Goal: Contribute content: Contribute content

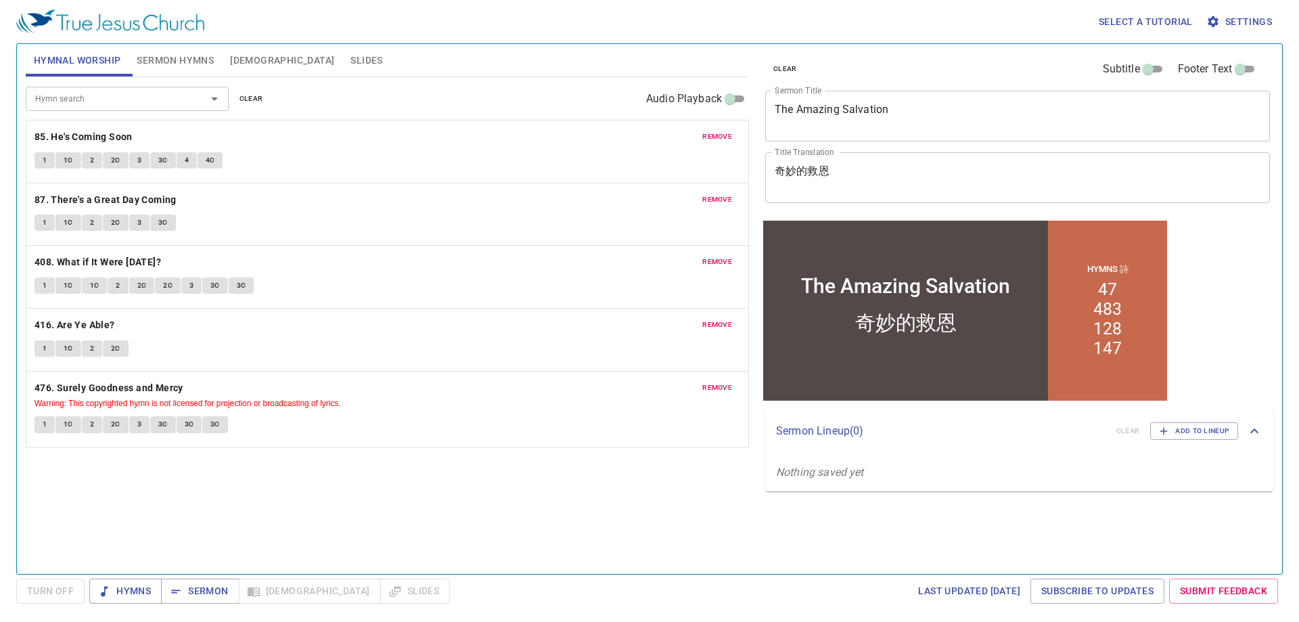
click at [255, 93] on span "clear" at bounding box center [251, 99] width 24 height 12
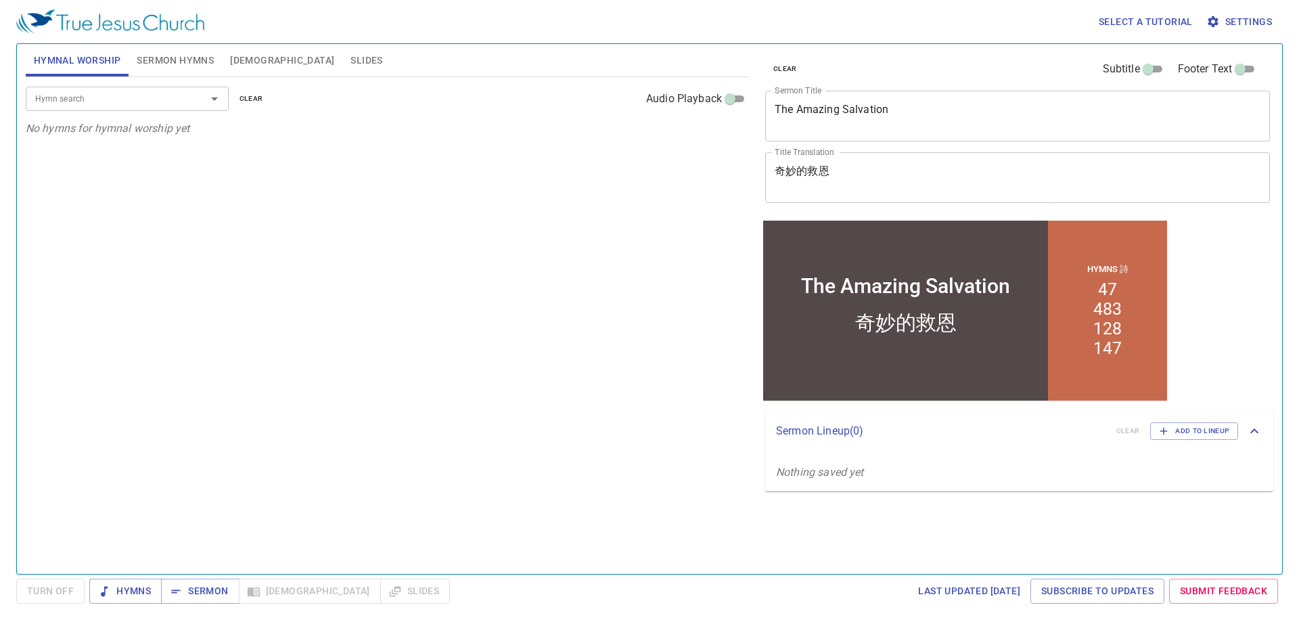
click at [161, 108] on div "Hymn search" at bounding box center [127, 99] width 203 height 24
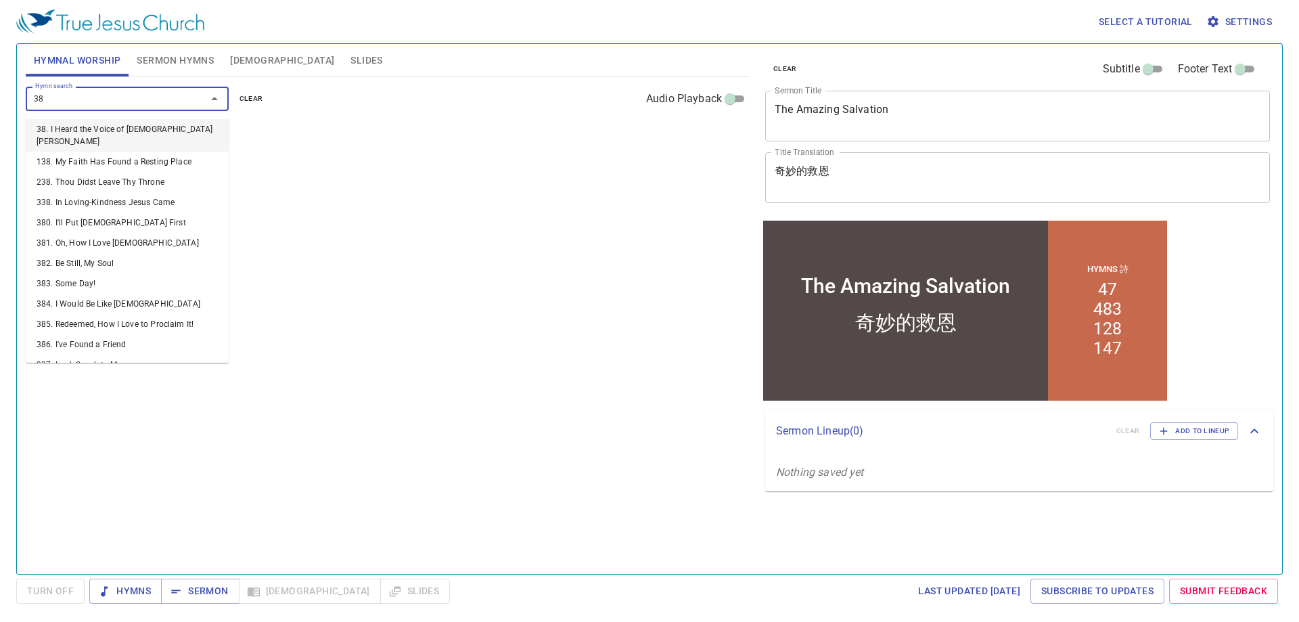
type input "388"
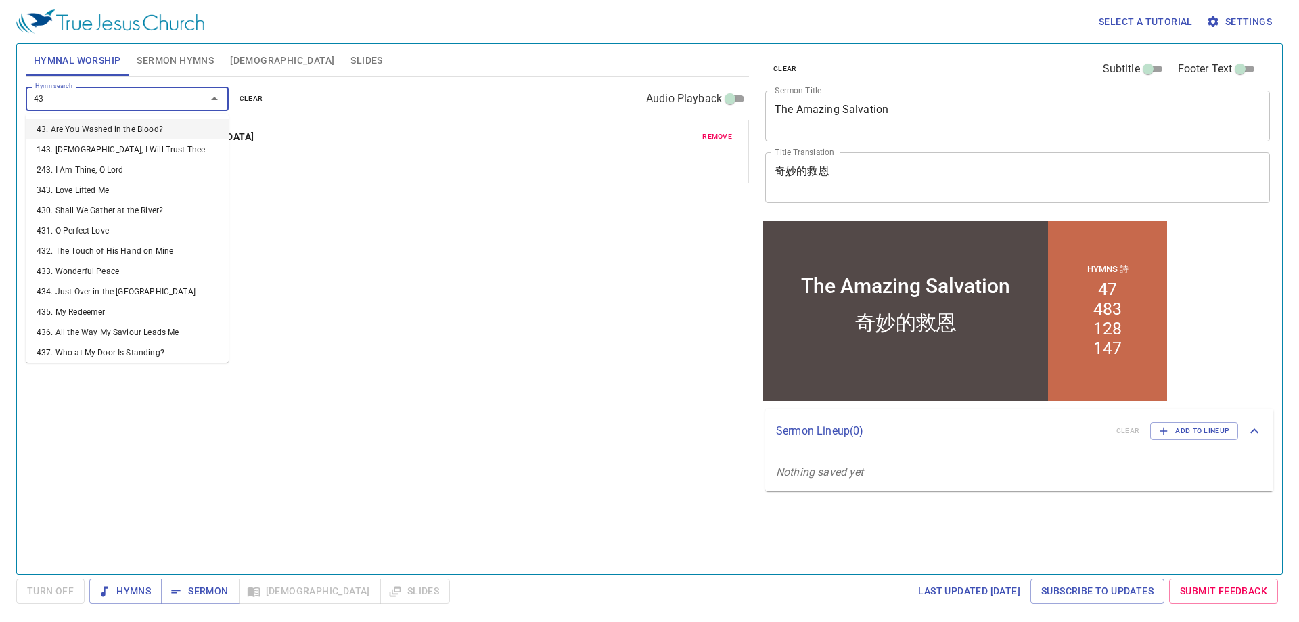
type input "437"
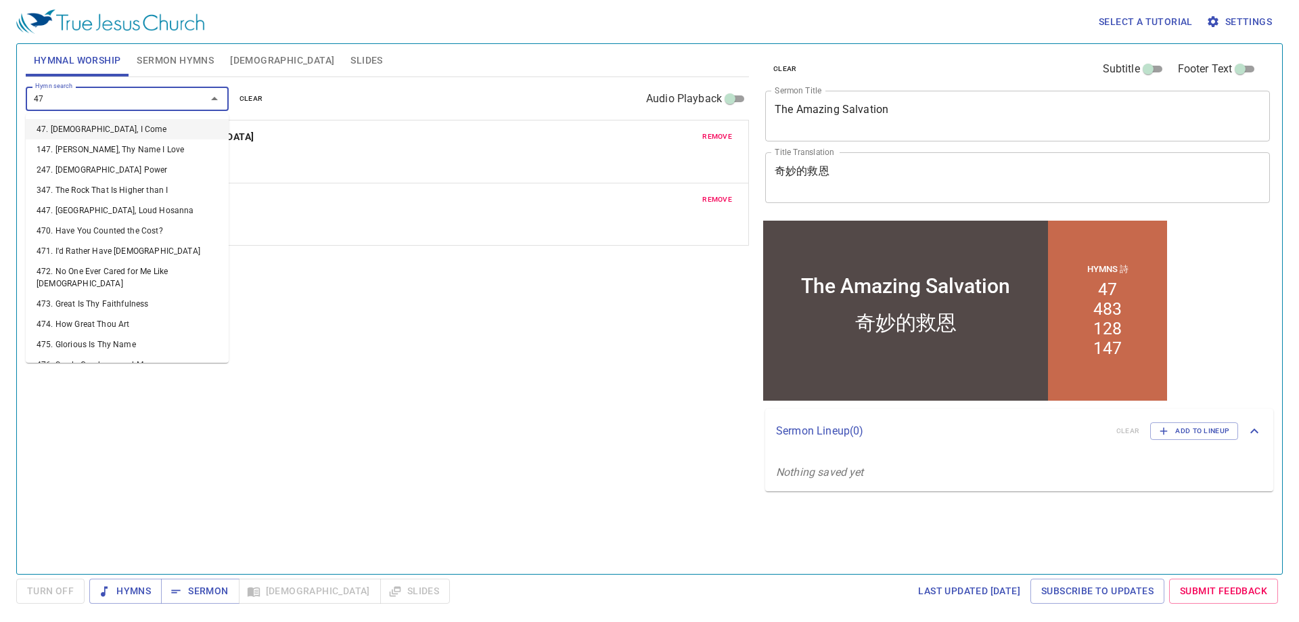
type input "472"
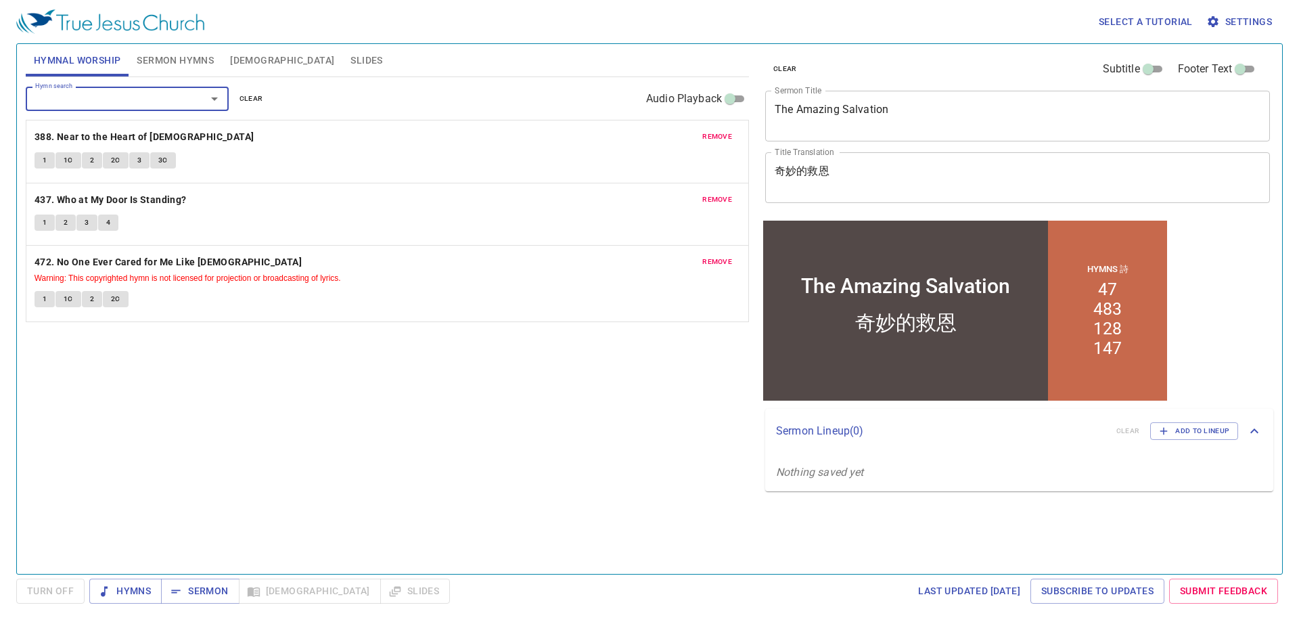
click at [168, 72] on button "Sermon Hymns" at bounding box center [175, 60] width 93 height 32
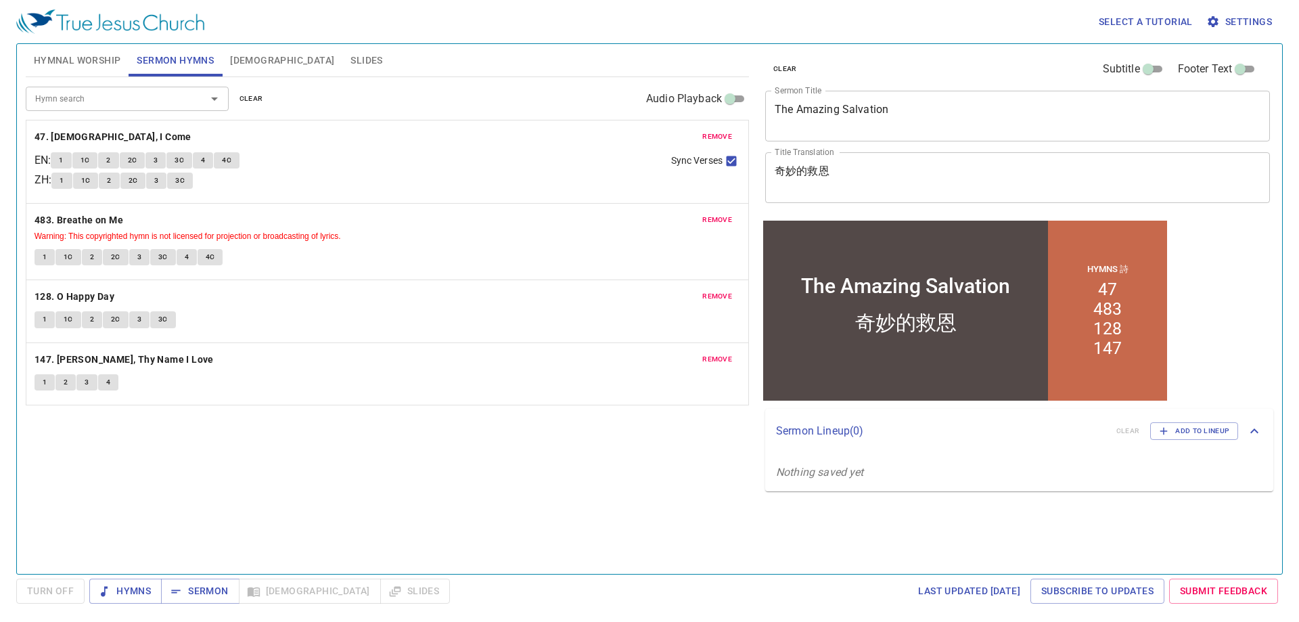
click at [251, 99] on span "clear" at bounding box center [251, 99] width 24 height 12
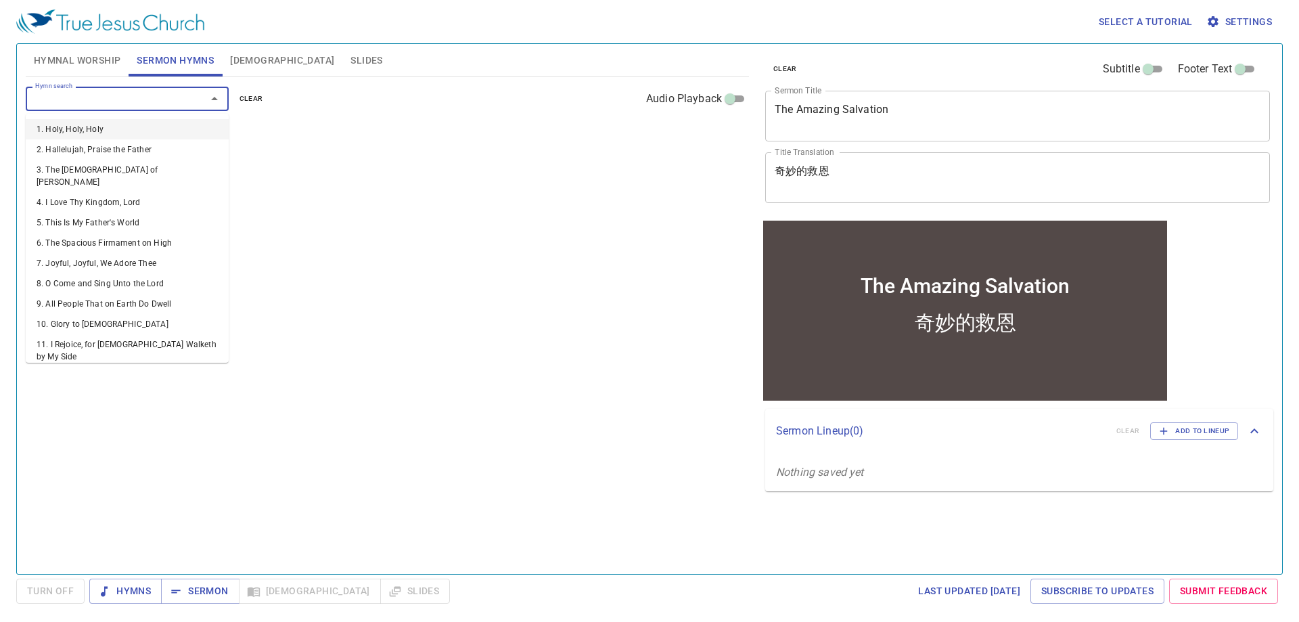
click at [124, 91] on input "Hymn search" at bounding box center [107, 99] width 155 height 16
type input "1"
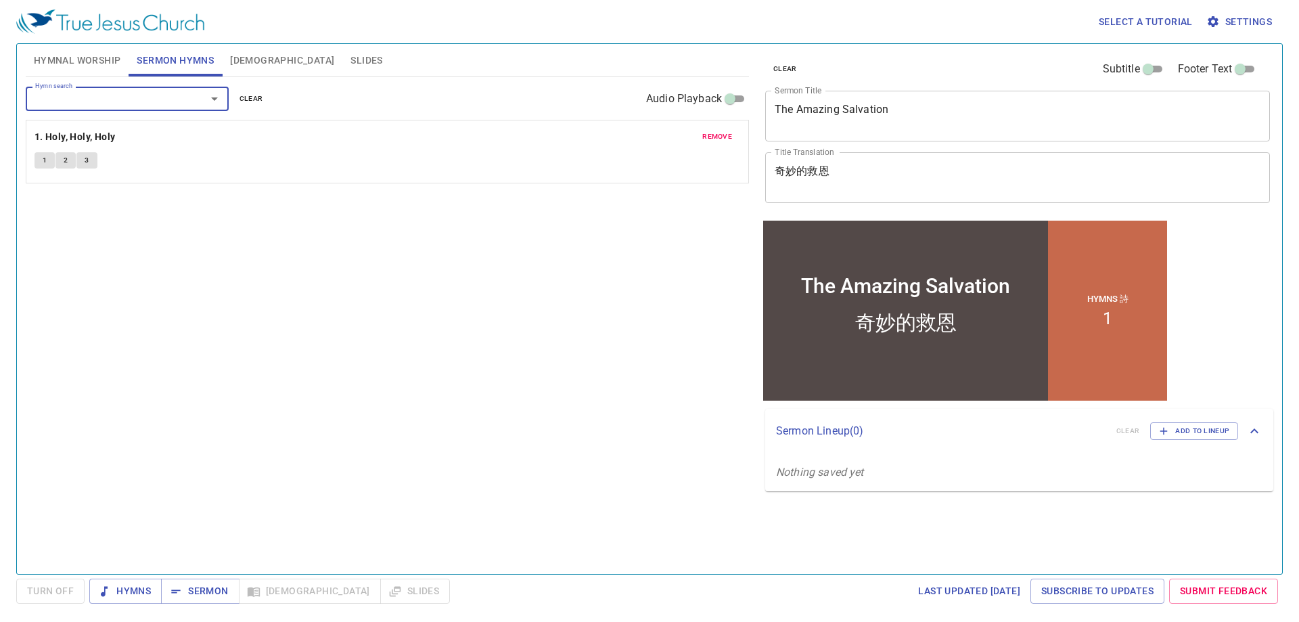
type input "2"
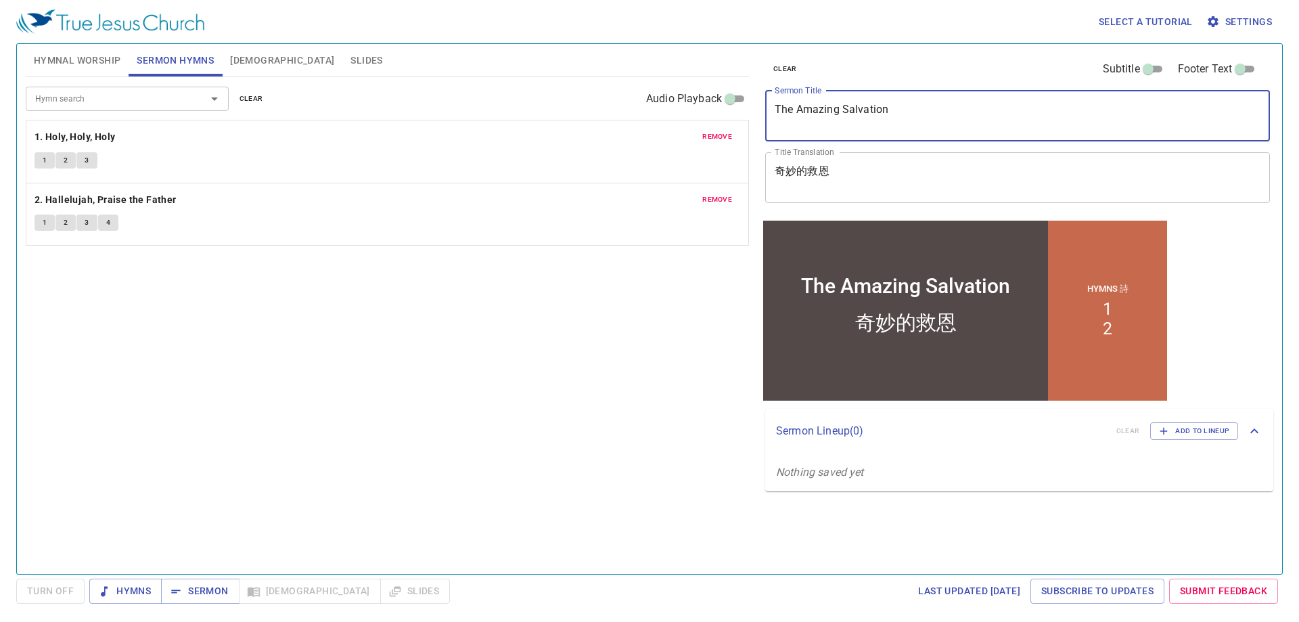
drag, startPoint x: 936, startPoint y: 114, endPoint x: 707, endPoint y: 109, distance: 228.7
click at [707, 109] on div "Hymnal Worship Sermon Hymns Bible Slides Hymn search Hymn search clear Audio Pl…" at bounding box center [649, 304] width 1258 height 530
type textarea "C"
drag, startPoint x: 959, startPoint y: 120, endPoint x: 760, endPoint y: 112, distance: 199.1
click at [760, 112] on div "clear Subtitle Footer Text Sermon Title Conversations in Malachi x Sermon Title…" at bounding box center [1016, 130] width 513 height 173
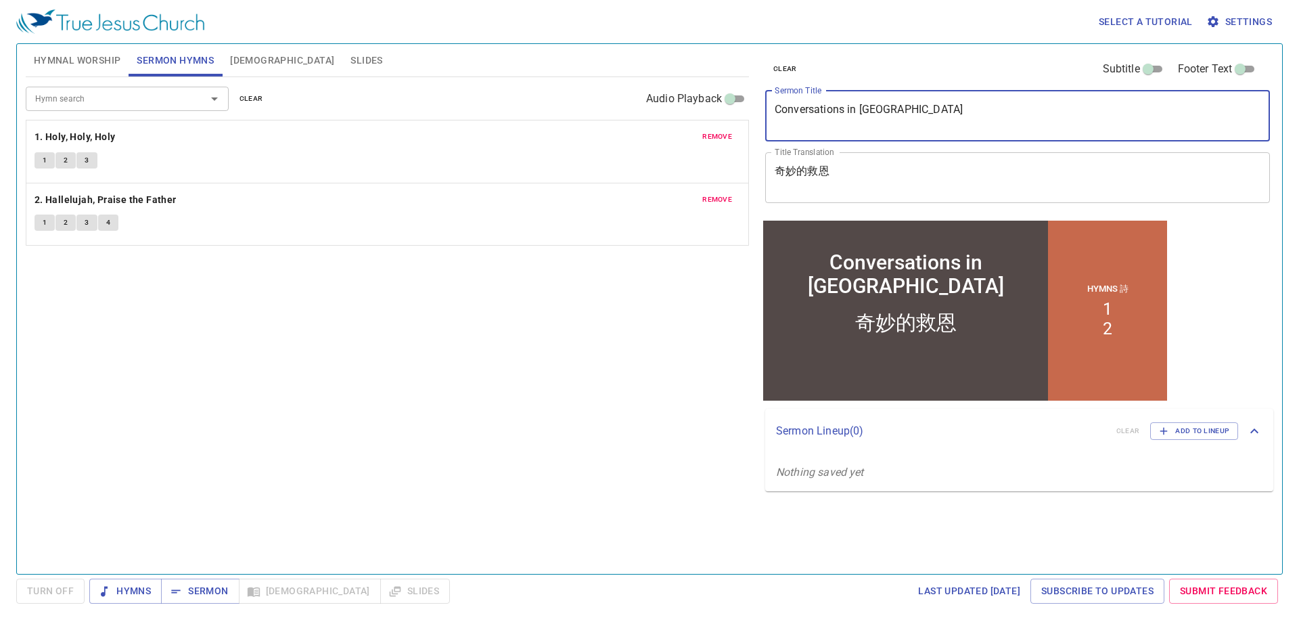
type textarea "Conversations in Malachi"
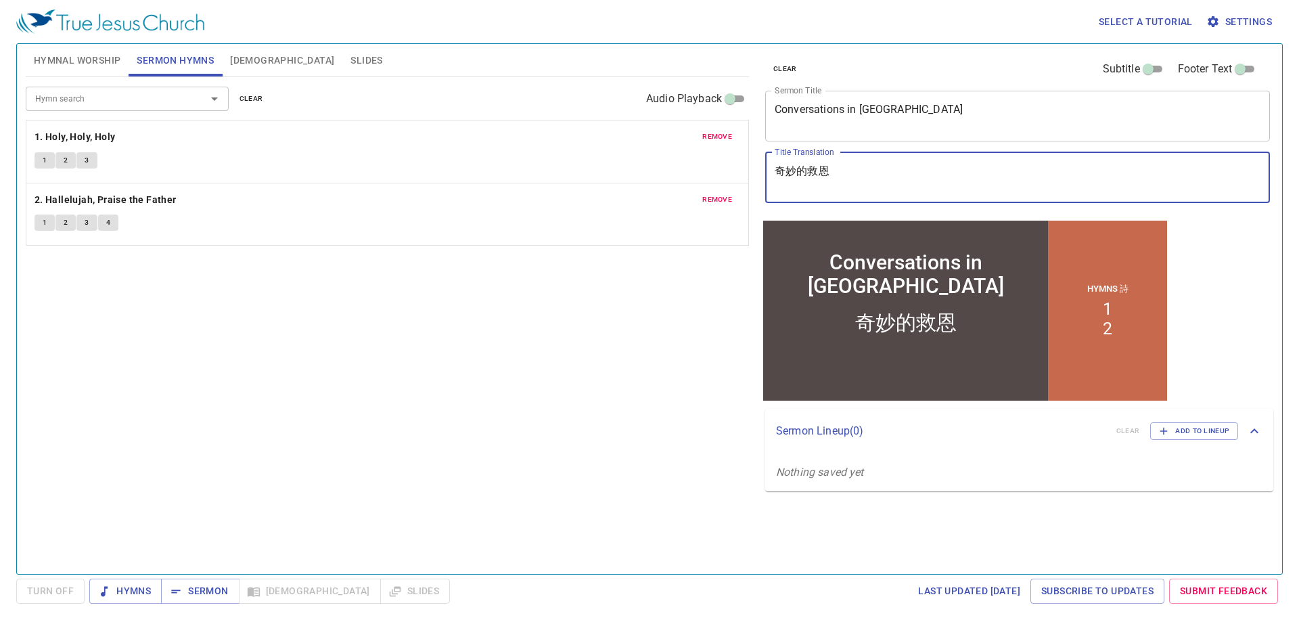
drag, startPoint x: 835, startPoint y: 164, endPoint x: 741, endPoint y: 170, distance: 93.5
click at [741, 170] on div "Hymnal Worship Sermon Hymns Bible Slides Hymn search Hymn search clear Audio Pl…" at bounding box center [649, 304] width 1258 height 530
type textarea "ㄉ"
type textarea "瑪拉基的對話"
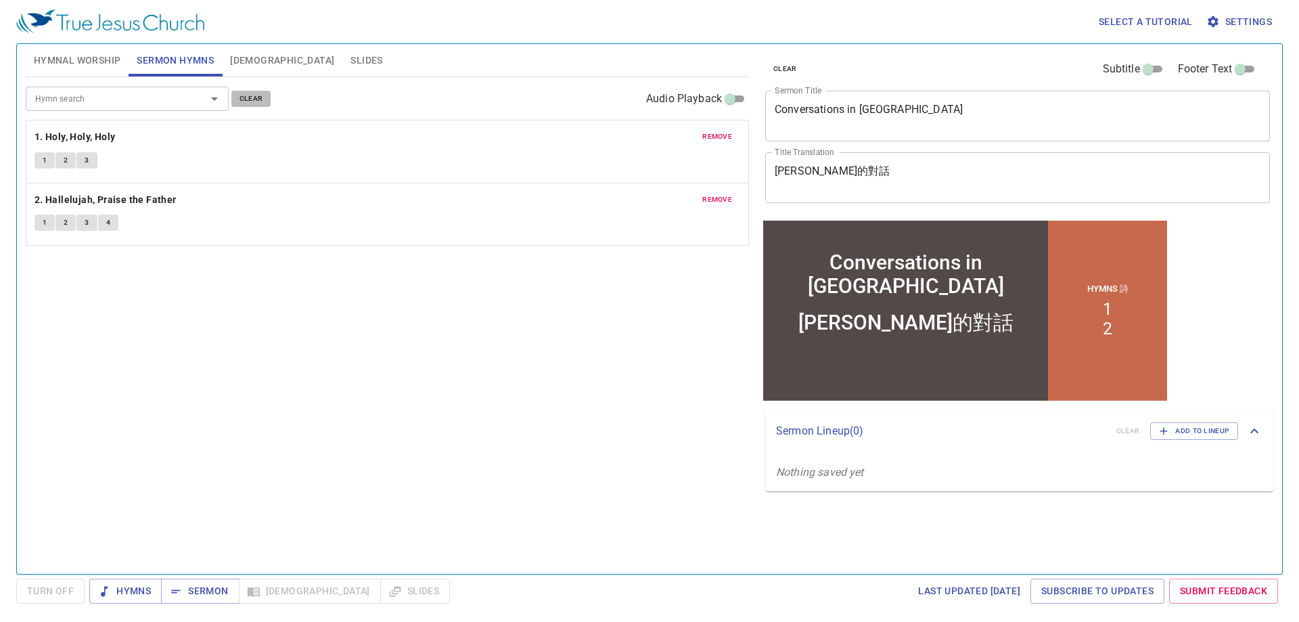
click at [254, 97] on span "clear" at bounding box center [251, 99] width 24 height 12
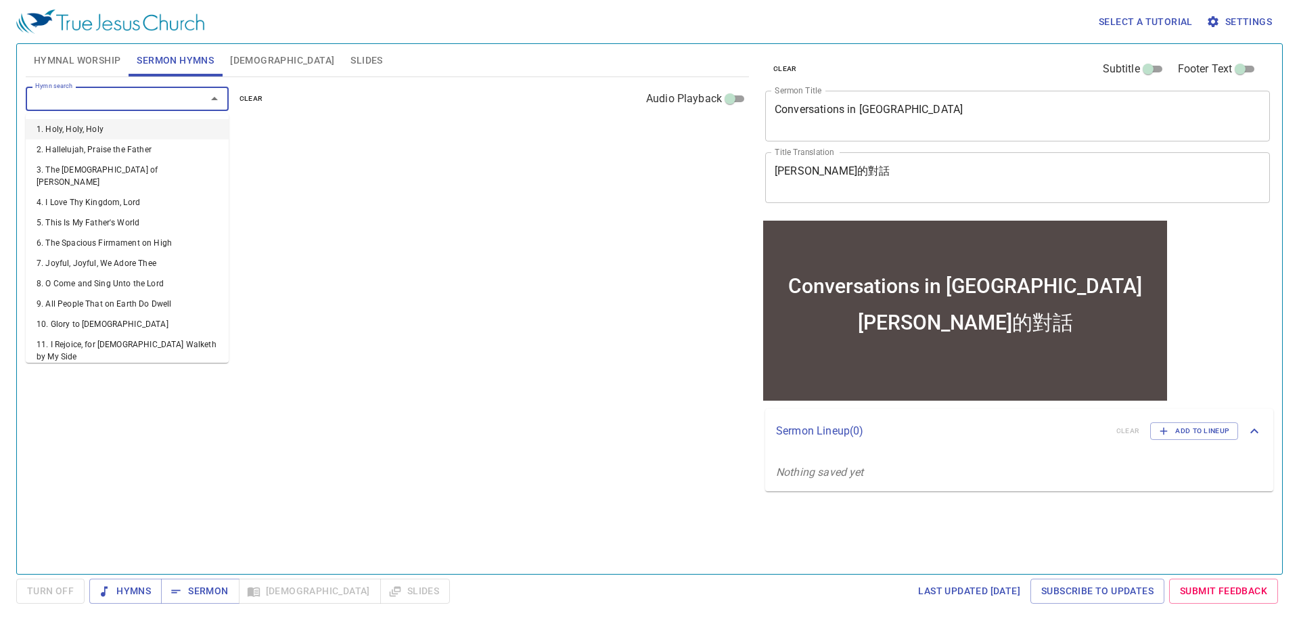
click at [161, 103] on input "Hymn search" at bounding box center [107, 99] width 155 height 16
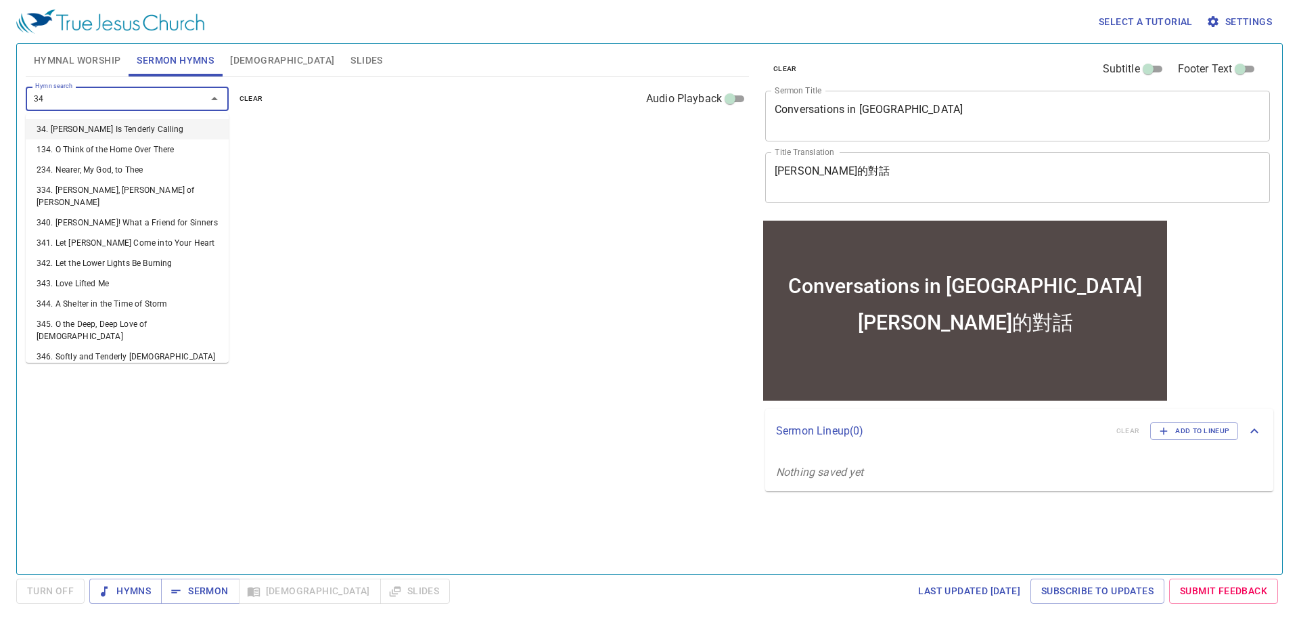
type input "345"
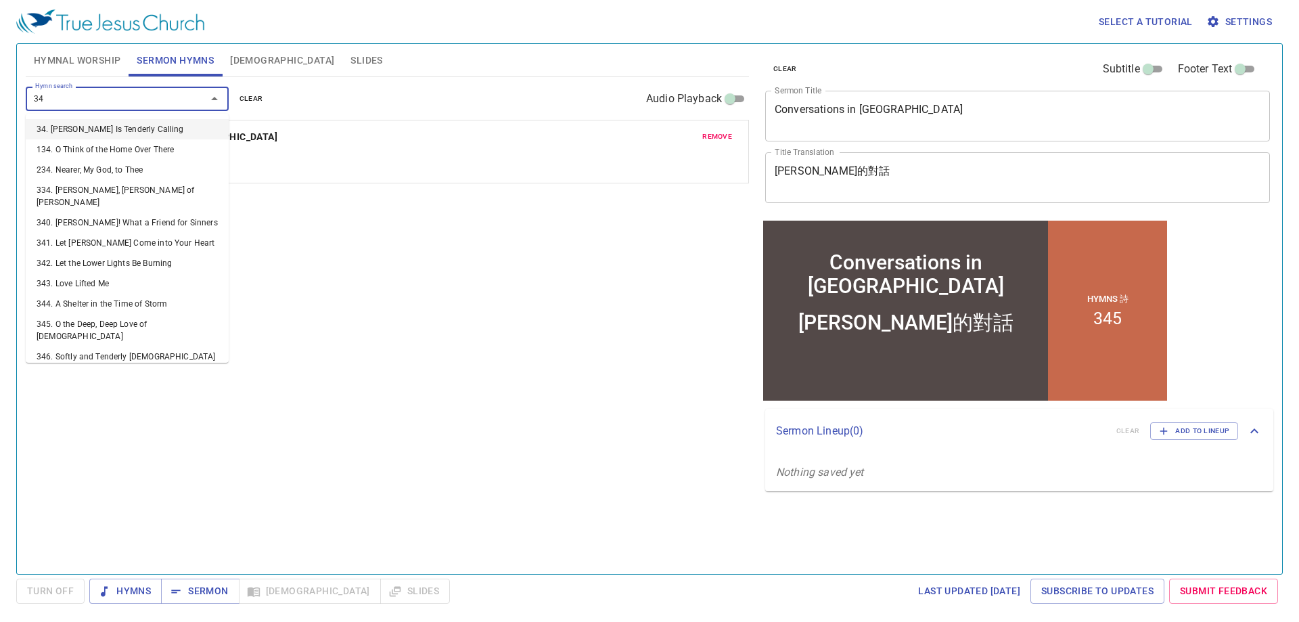
type input "346"
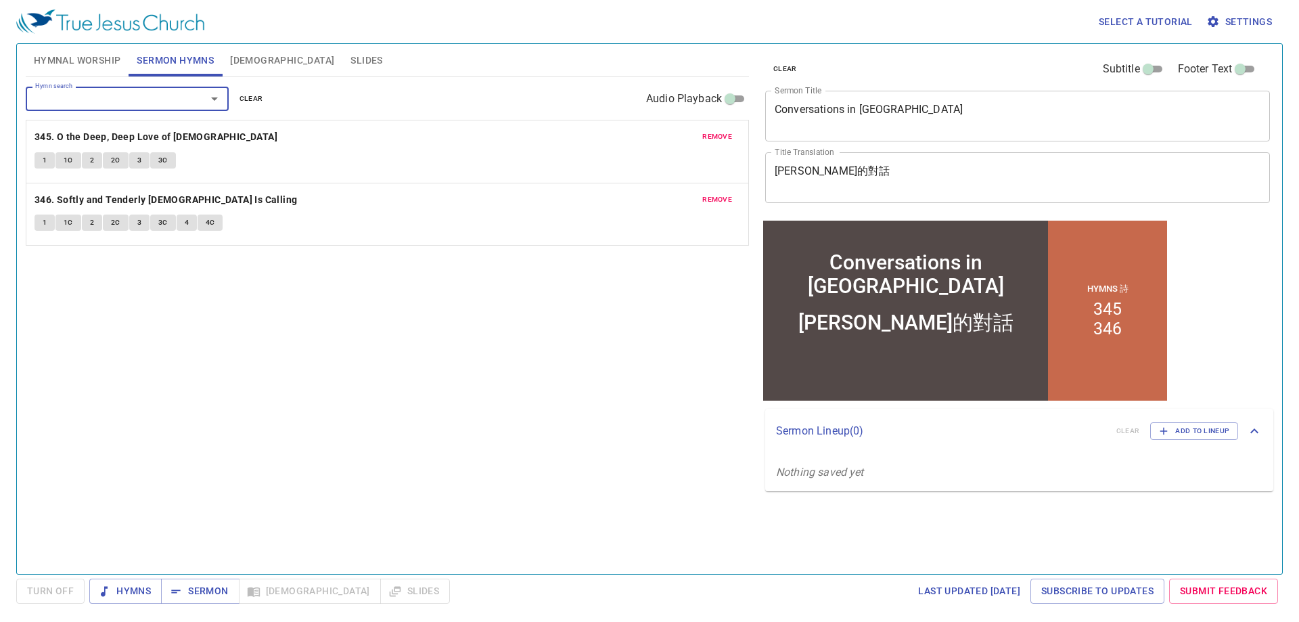
click at [980, 112] on textarea "Conversations in Malachi" at bounding box center [1018, 116] width 486 height 26
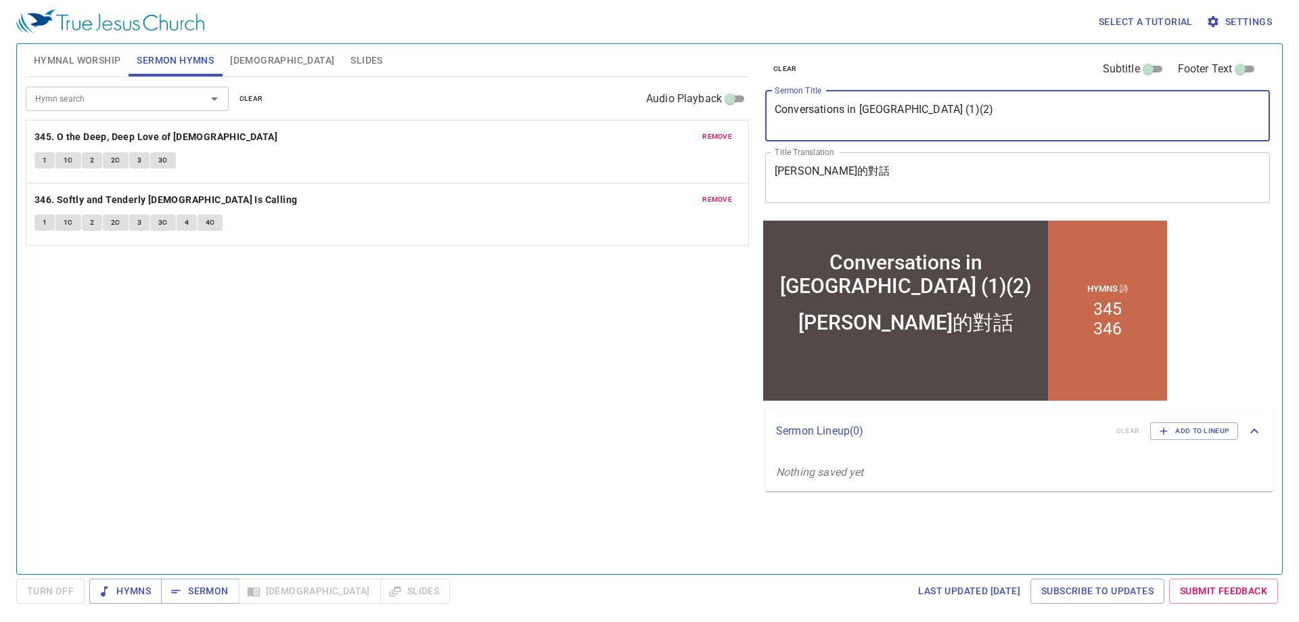
type textarea "Conversations in Malachi (1)(2)"
click at [870, 165] on textarea "瑪拉基的對話" at bounding box center [1018, 177] width 486 height 26
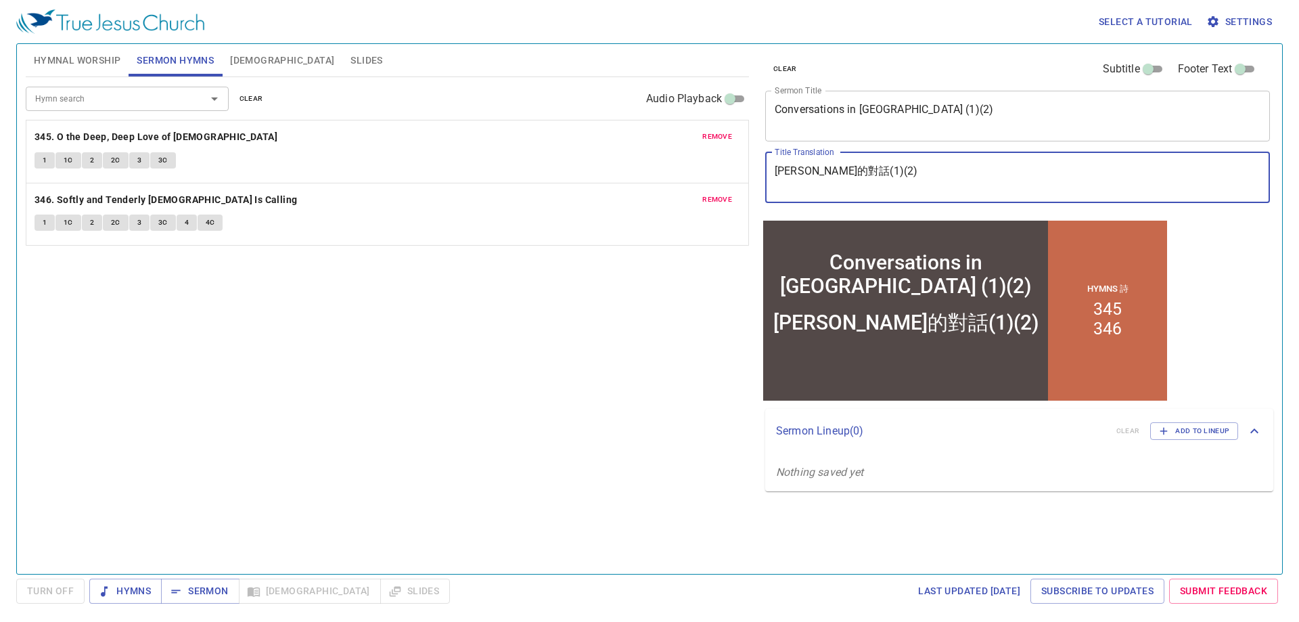
drag, startPoint x: 873, startPoint y: 168, endPoint x: 689, endPoint y: 160, distance: 184.9
click at [689, 160] on div "Hymnal Worship Sermon Hymns Bible Slides Hymn search Hymn search clear Audio Pl…" at bounding box center [649, 304] width 1258 height 530
type textarea "瑪拉基的對話(1)(2)"
click at [938, 117] on textarea "Conversations in Malachi (1)(2)" at bounding box center [1018, 116] width 486 height 26
click at [948, 107] on textarea "Conversations in Malachi (1)(2)" at bounding box center [1018, 116] width 486 height 26
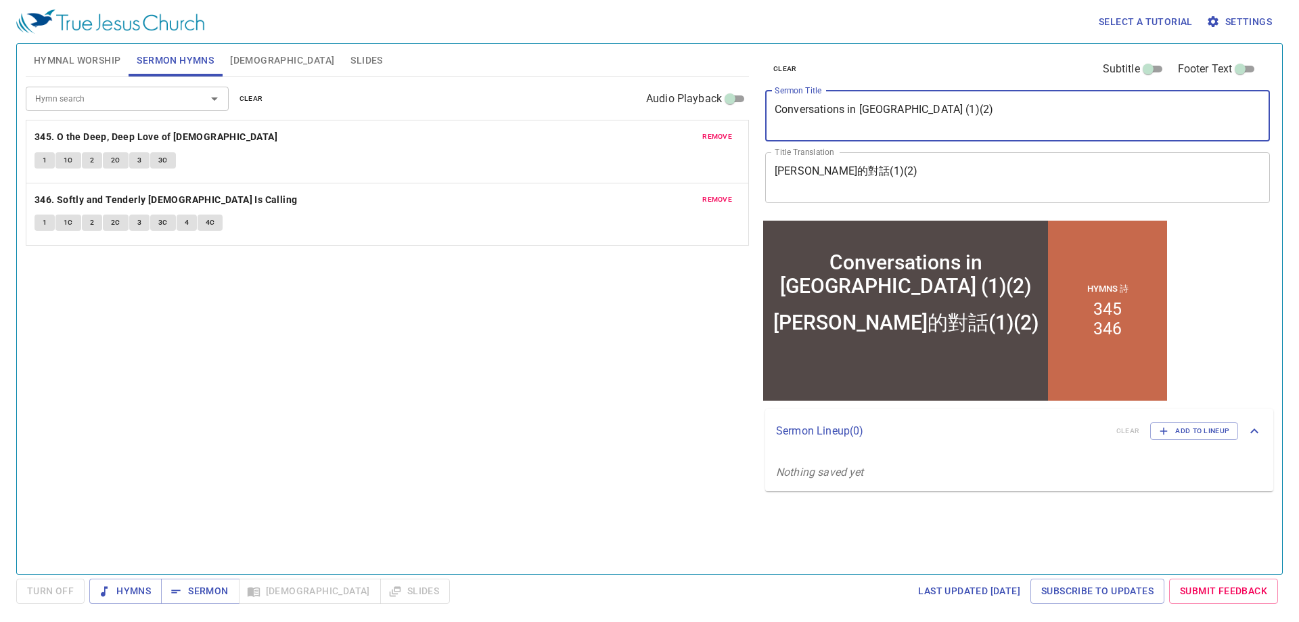
drag, startPoint x: 944, startPoint y: 108, endPoint x: 702, endPoint y: 126, distance: 243.5
click at [708, 128] on div "Hymnal Worship Sermon Hymns Bible Slides Hymn search Hymn search clear Audio Pl…" at bounding box center [649, 304] width 1258 height 530
click at [847, 111] on textarea "Conversations in Malachi (1)(2)" at bounding box center [1018, 116] width 486 height 26
click at [859, 112] on textarea "Conversations in Malachi (1)(2)" at bounding box center [1018, 116] width 486 height 26
type textarea "Conversations in [GEOGRAPHIC_DATA] (1)(2)"
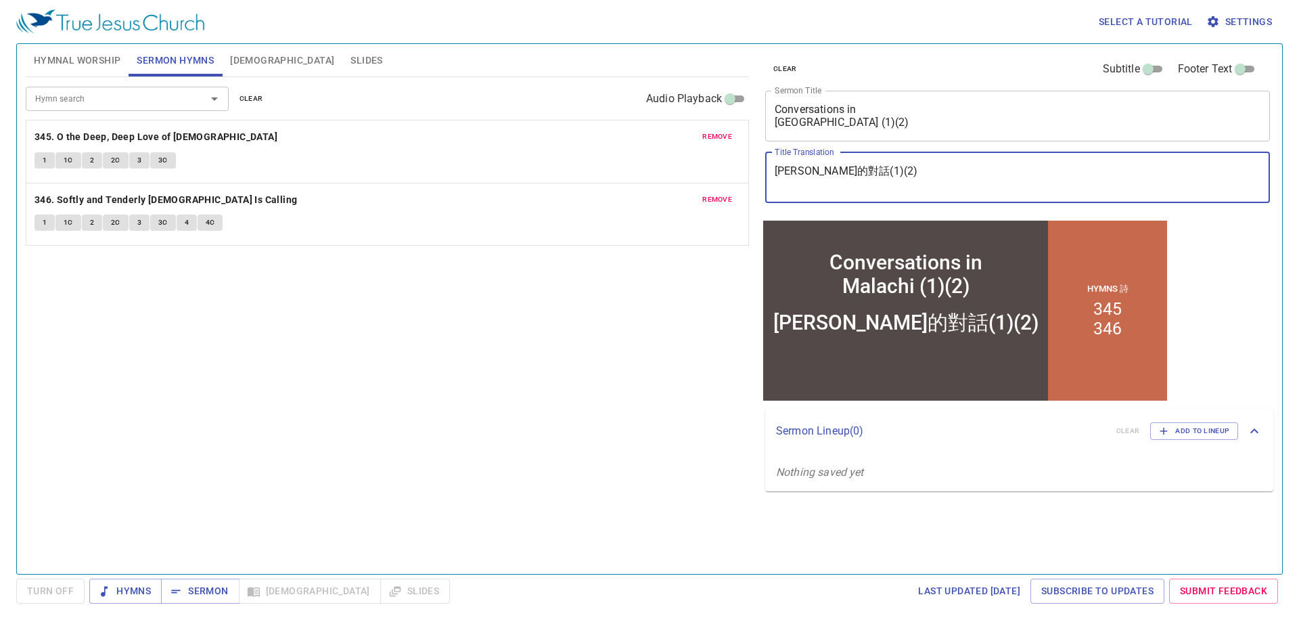
click at [843, 166] on textarea "瑪拉基的對話(1)(2)" at bounding box center [1018, 177] width 486 height 26
click at [838, 166] on textarea "瑪拉基的對話(1)(2)" at bounding box center [1018, 177] width 486 height 26
type textarea "[PERSON_NAME]的對話 (1)(2)"
click at [61, 62] on span "Hymnal Worship" at bounding box center [77, 60] width 87 height 17
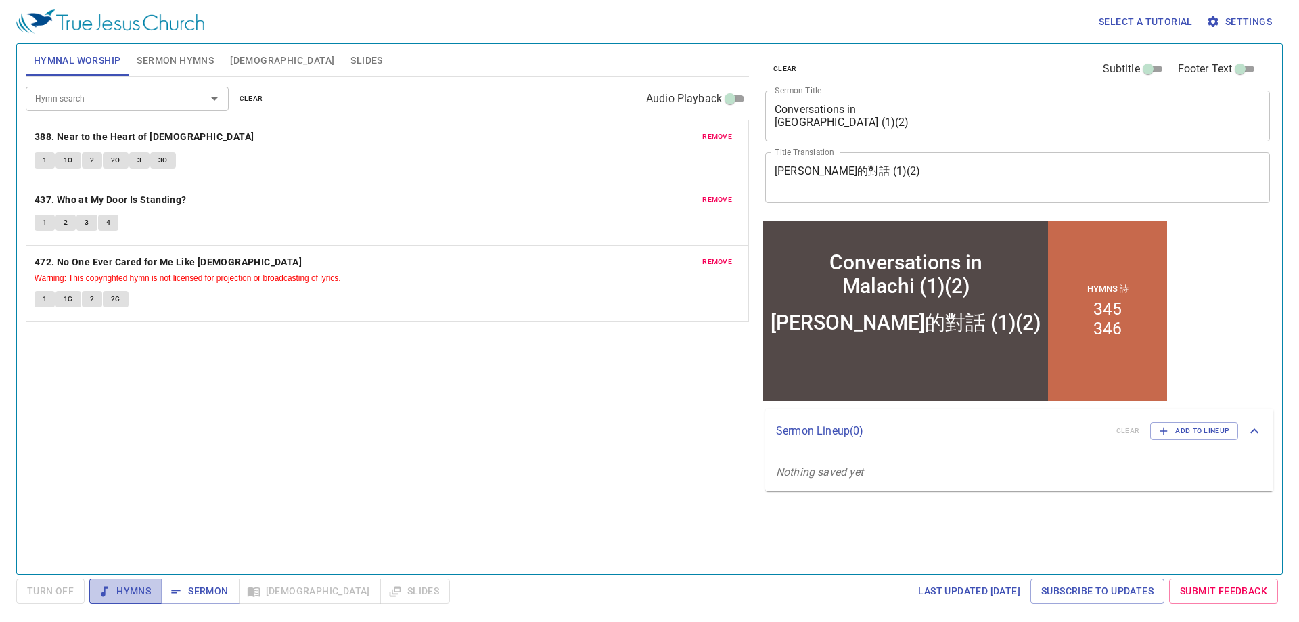
click at [130, 599] on button "Hymns" at bounding box center [125, 590] width 72 height 25
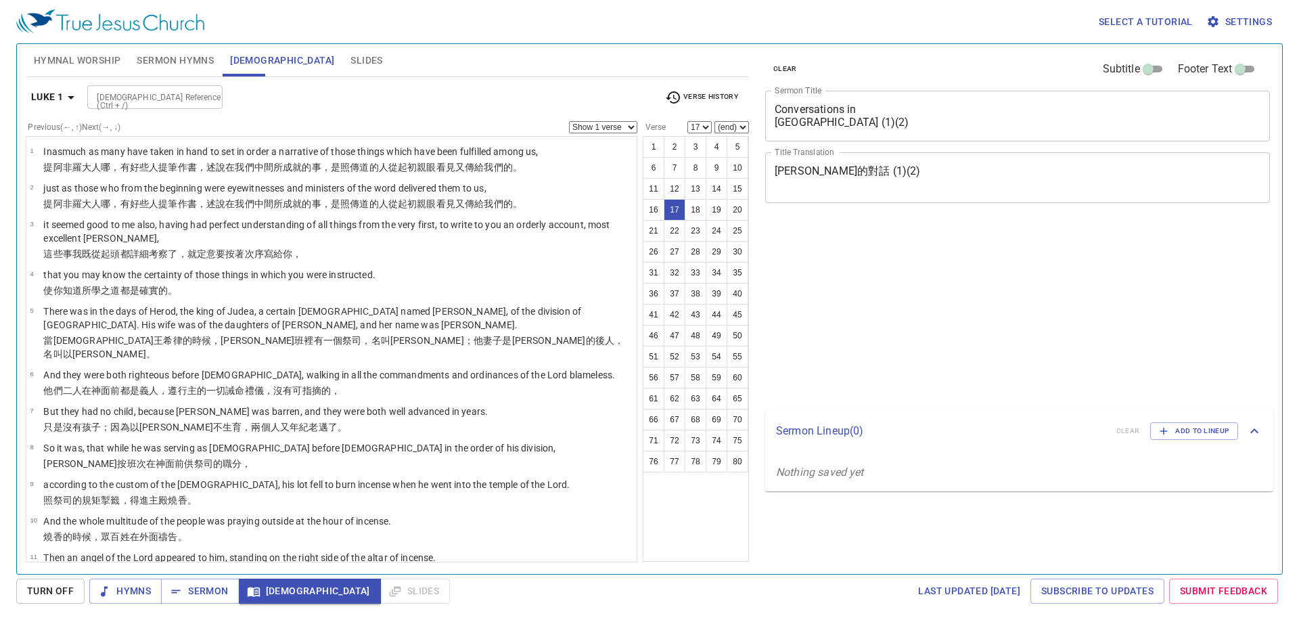
select select "17"
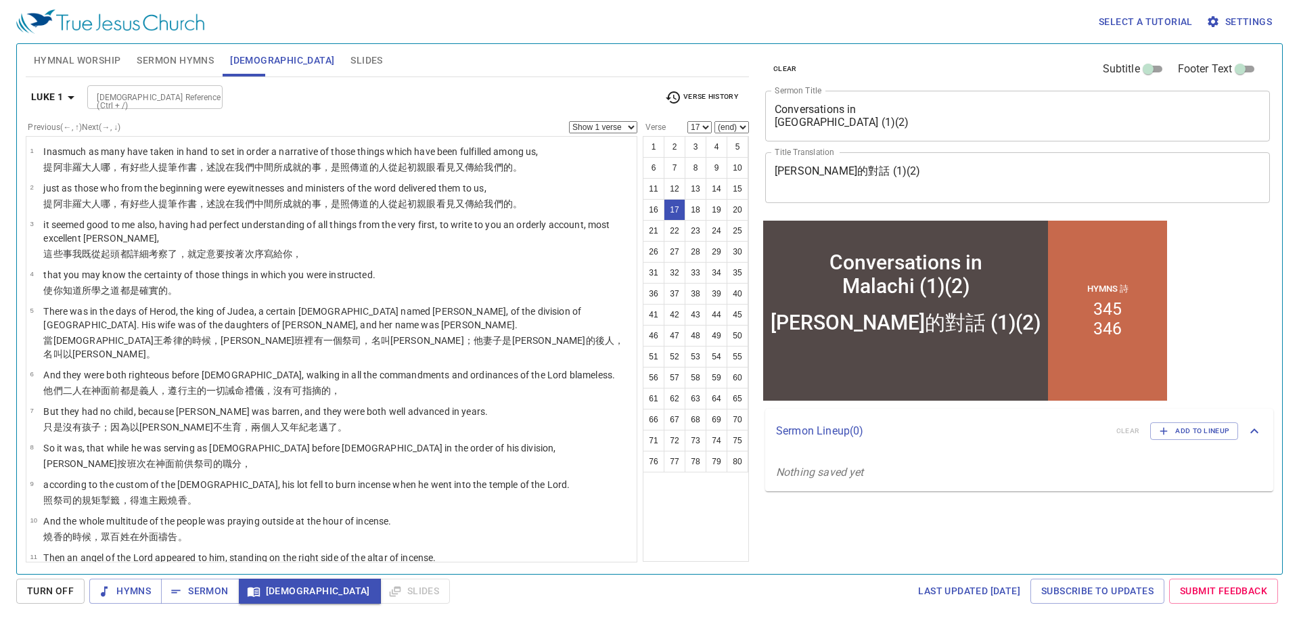
click at [65, 91] on icon "button" at bounding box center [71, 97] width 16 height 16
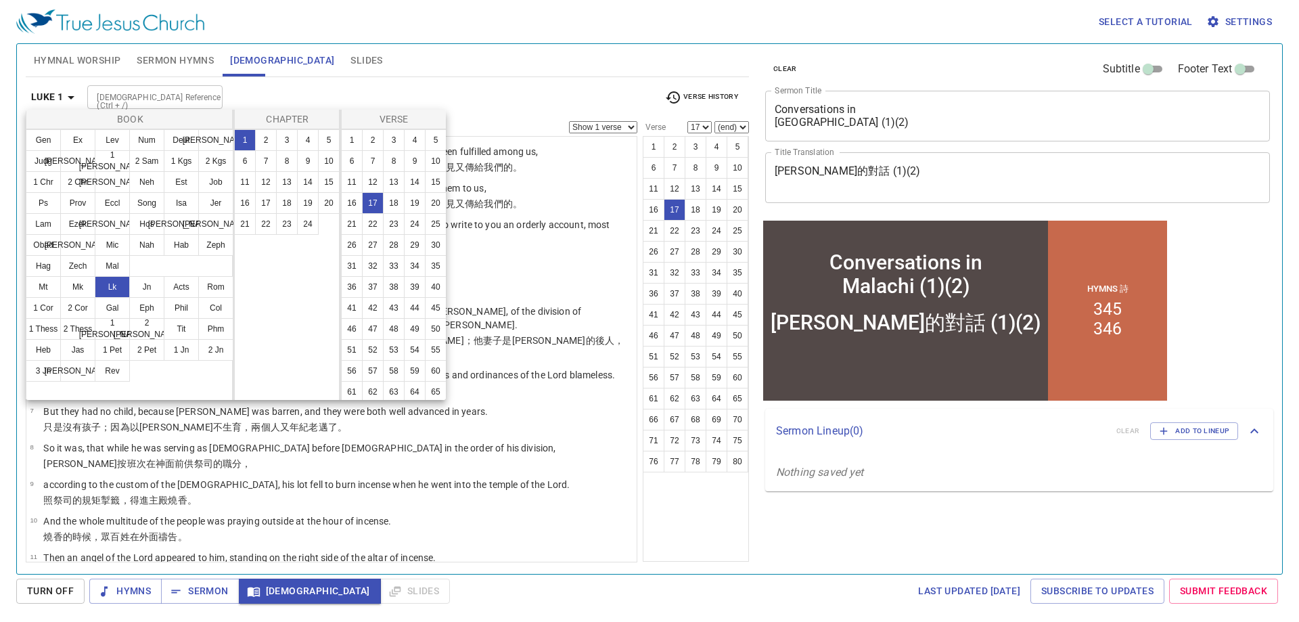
scroll to position [413, 0]
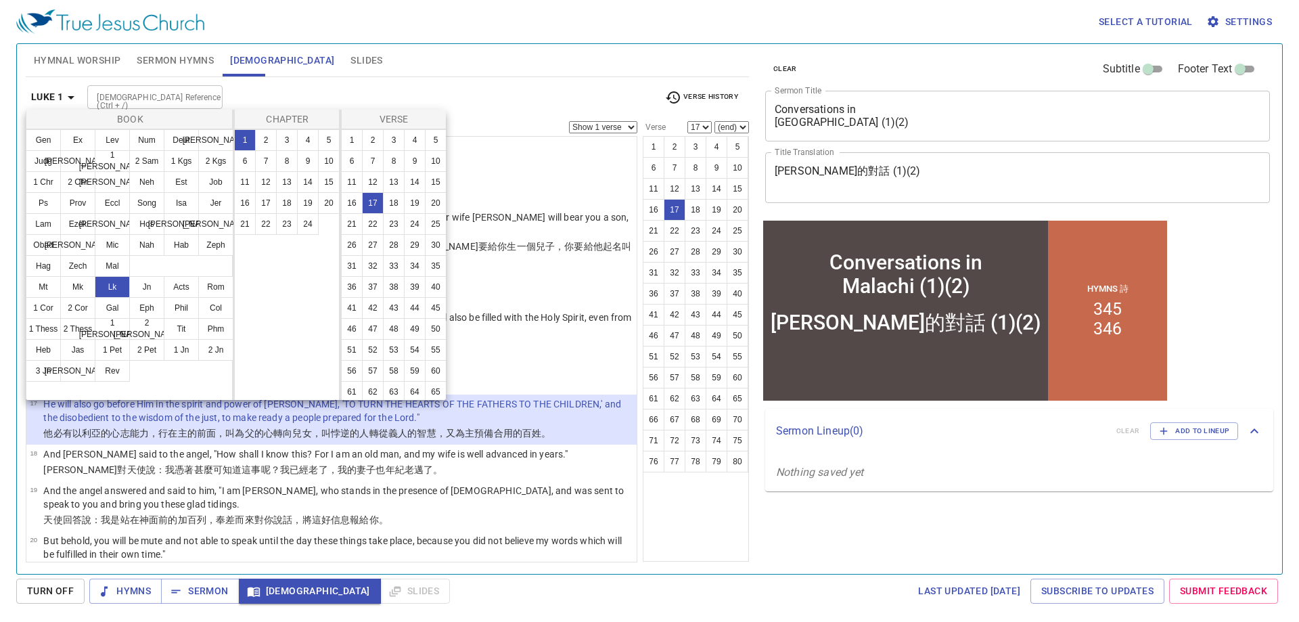
click at [64, 96] on div at bounding box center [649, 311] width 1299 height 622
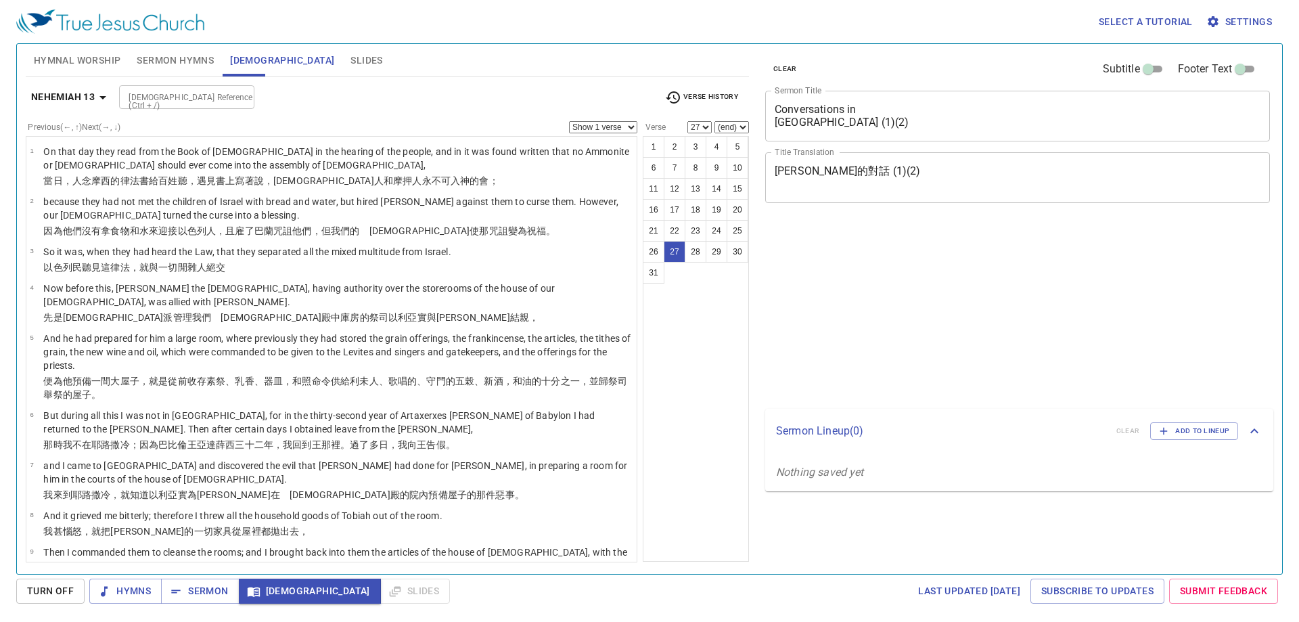
select select "27"
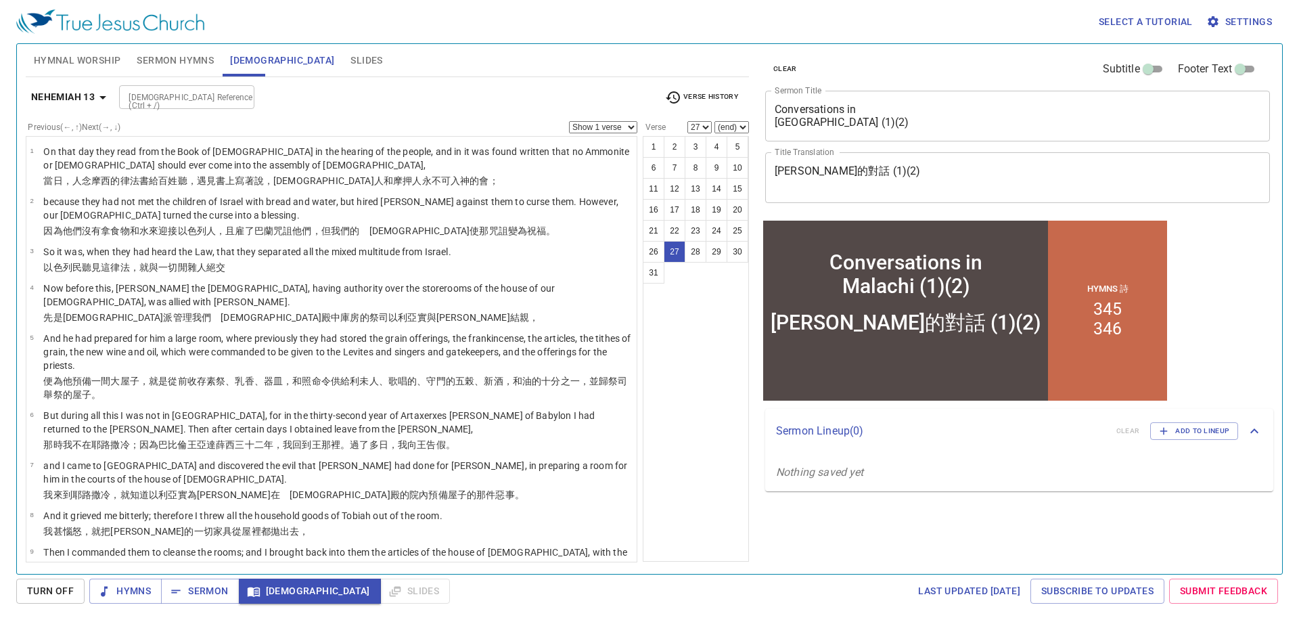
scroll to position [1075, 0]
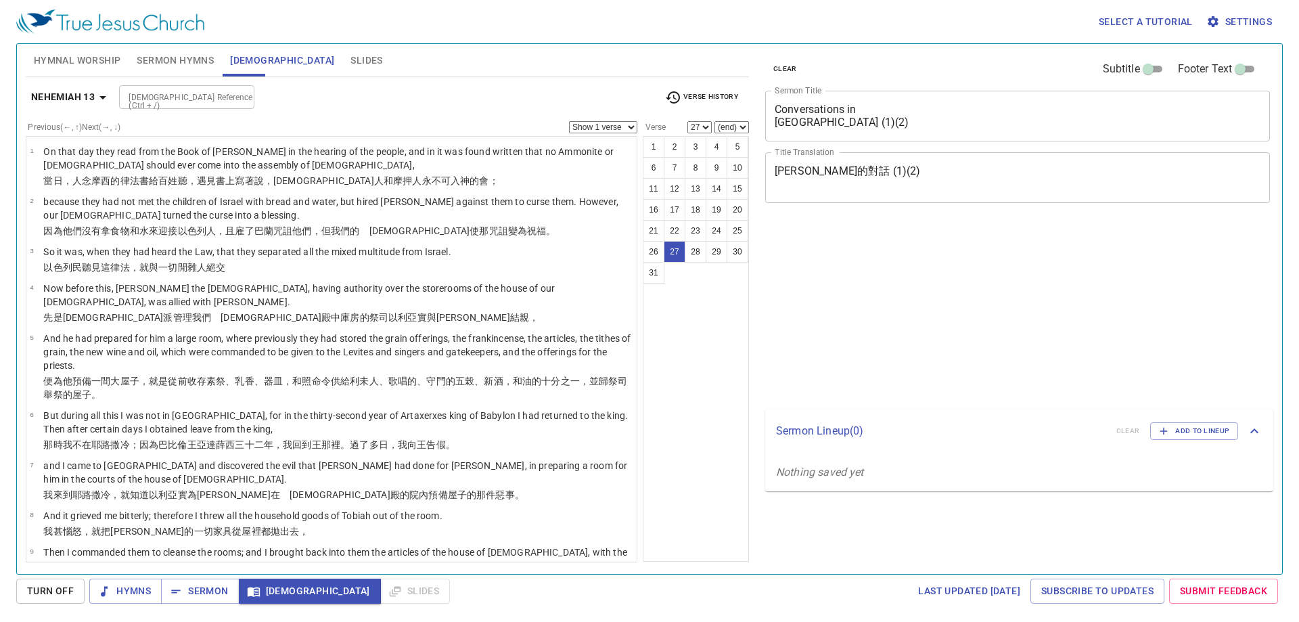
select select "27"
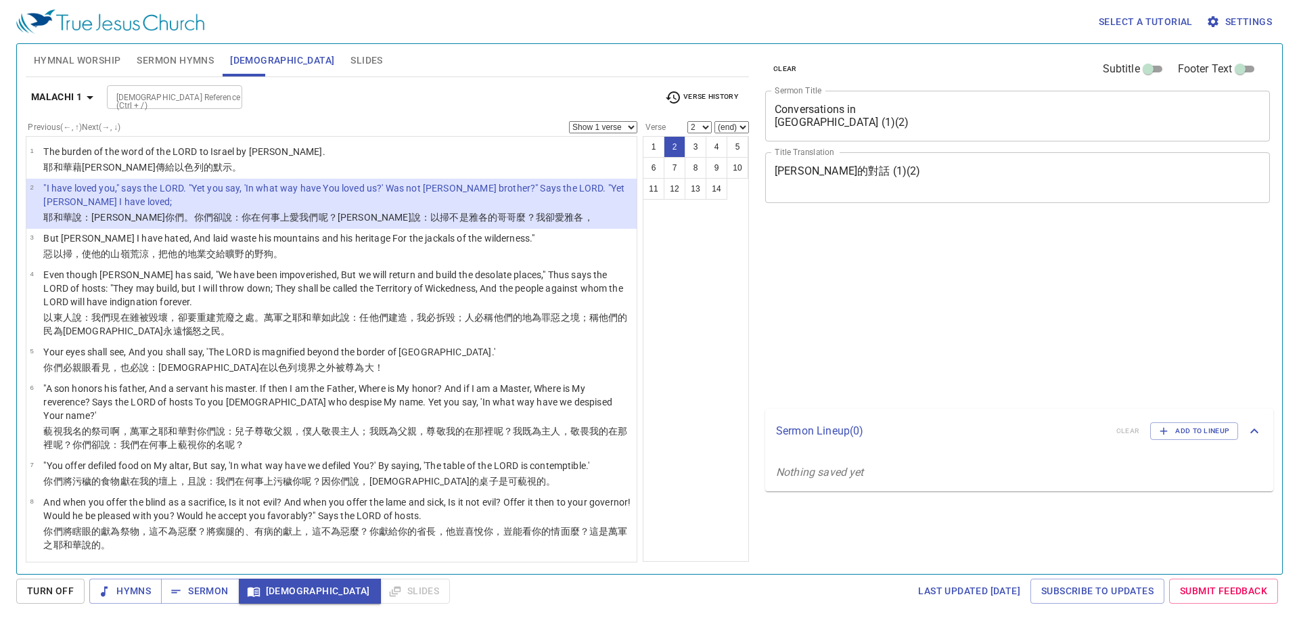
select select "2"
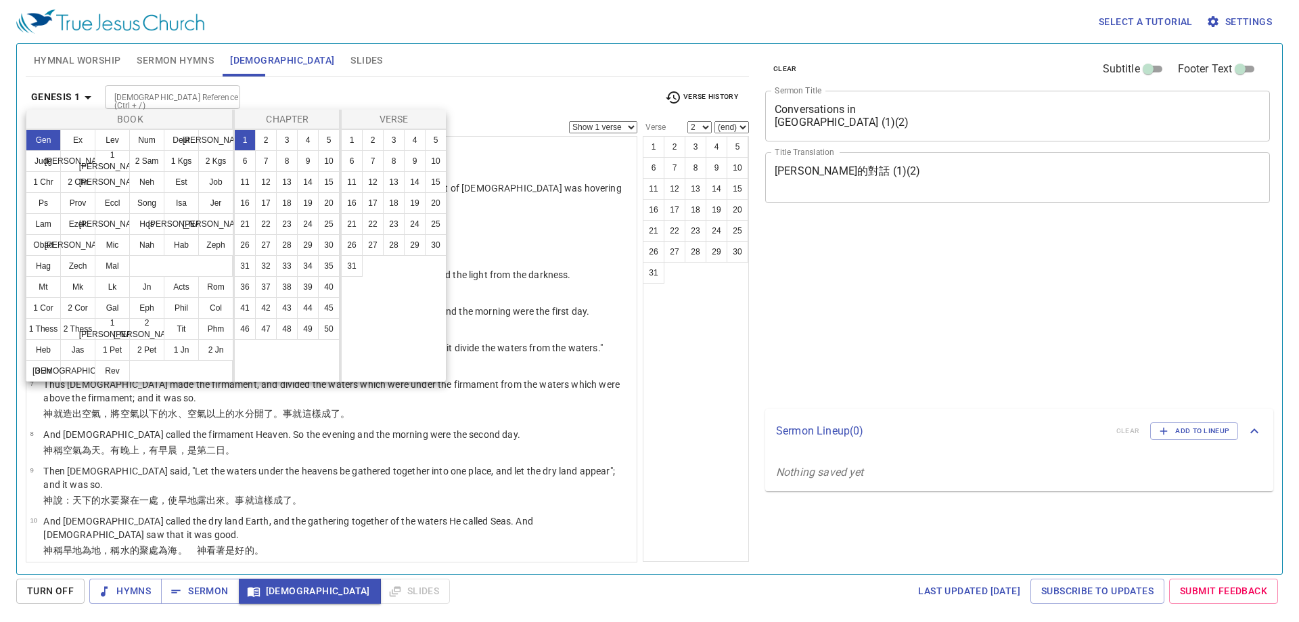
select select "2"
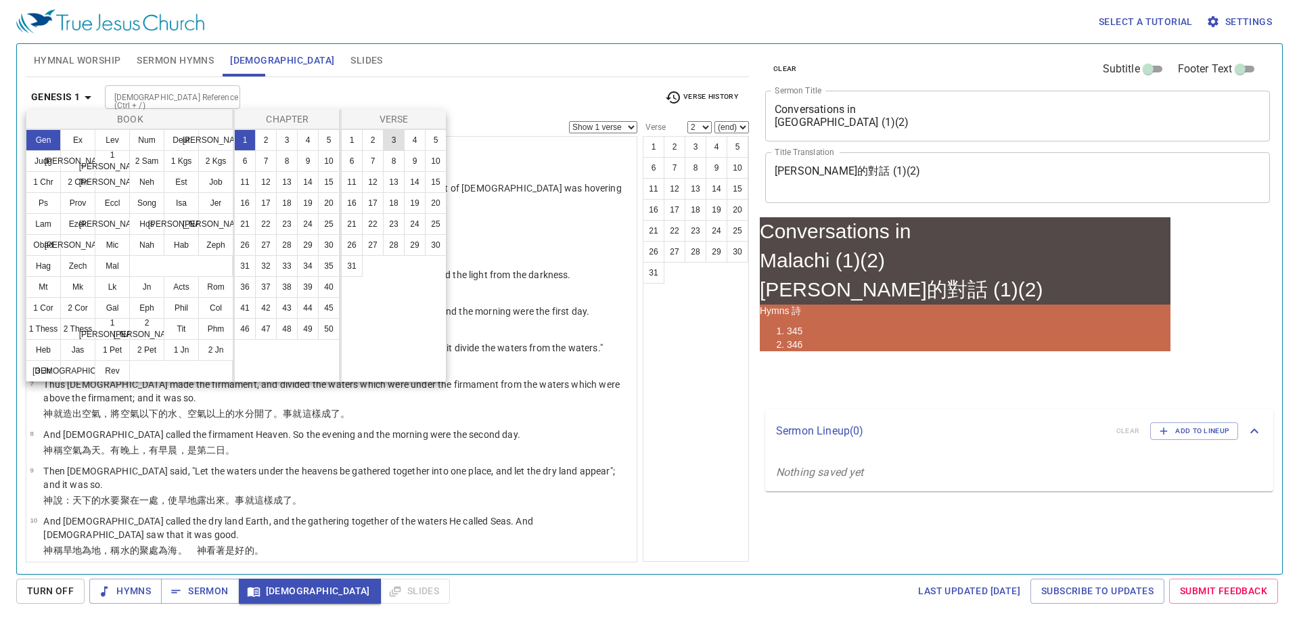
click at [329, 227] on button "25" at bounding box center [329, 224] width 22 height 22
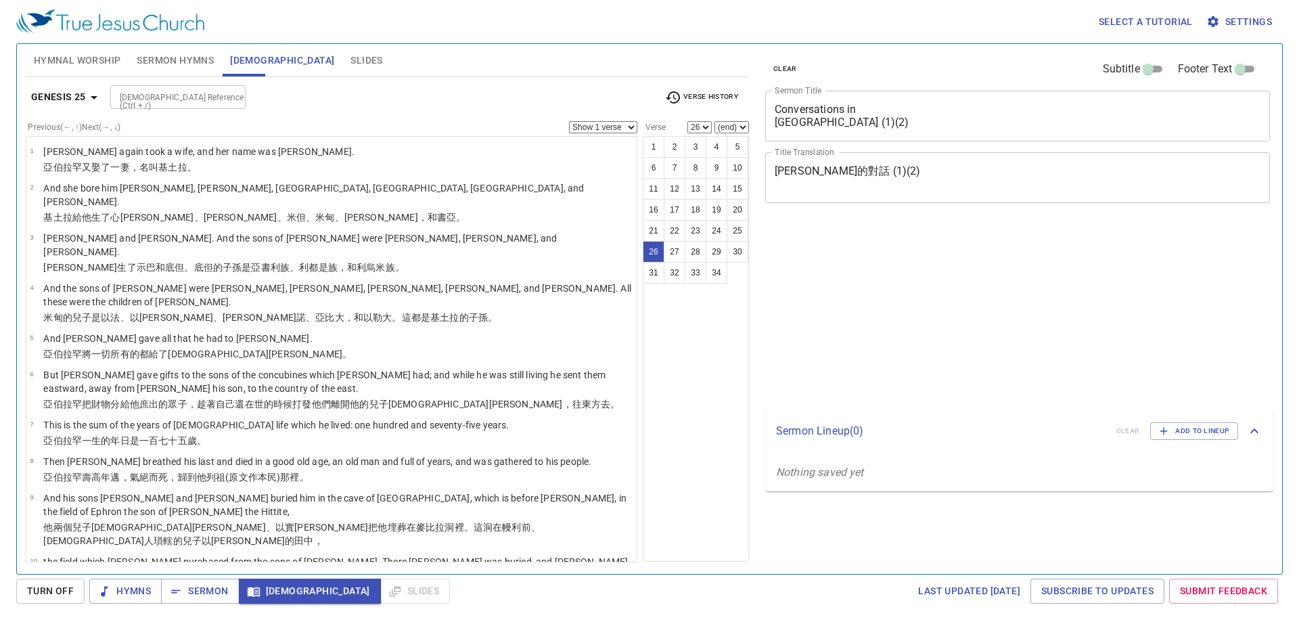
select select "26"
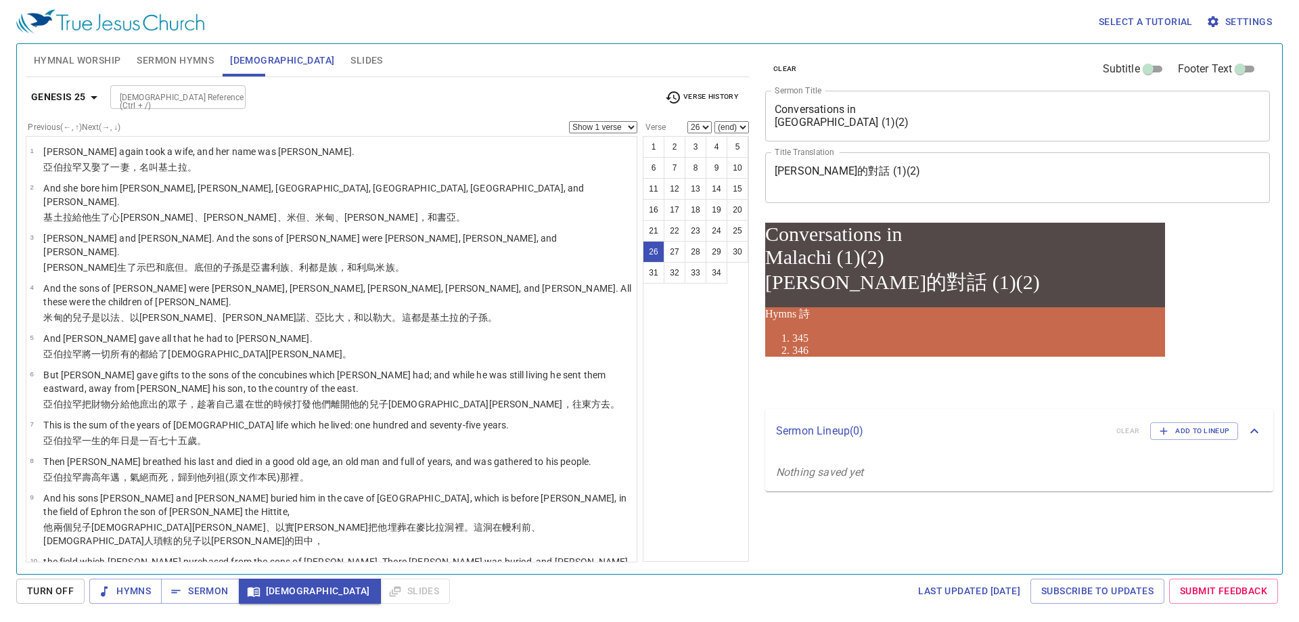
scroll to position [808, 0]
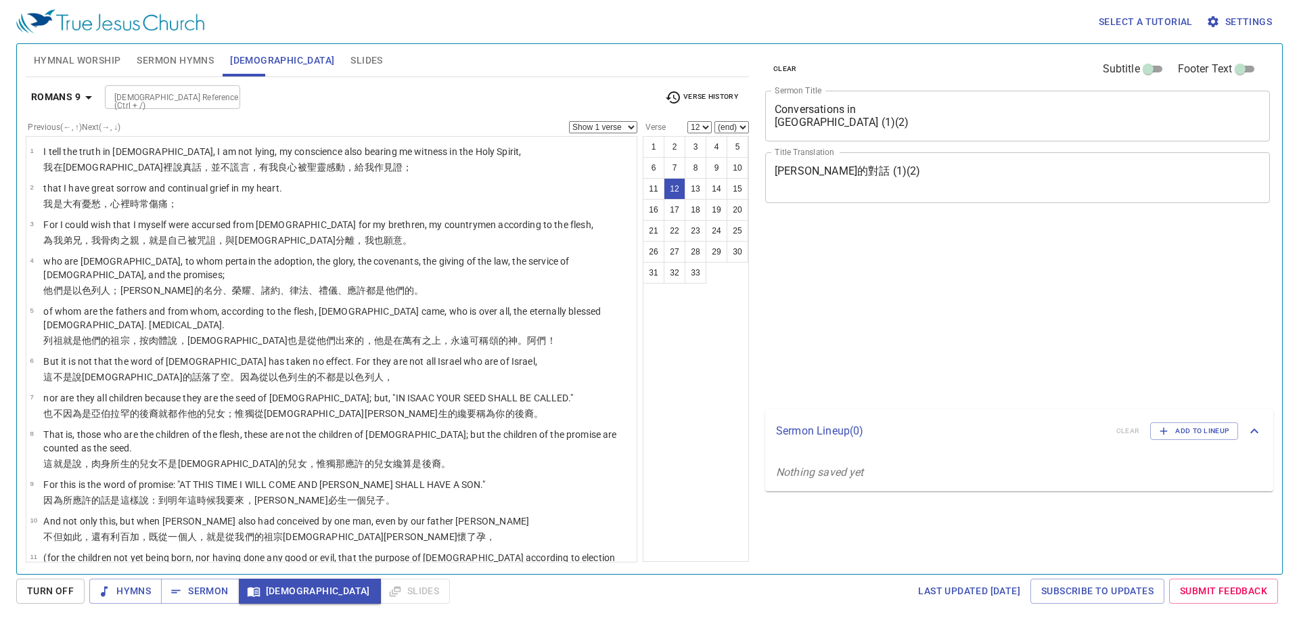
select select "12"
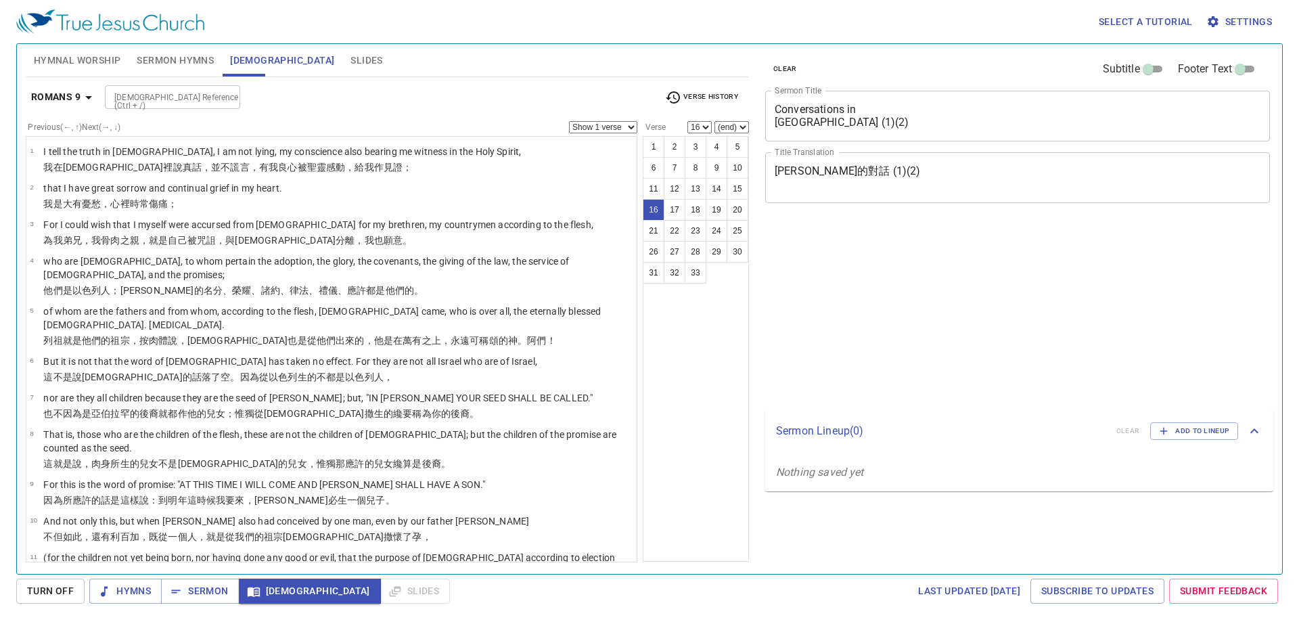
select select "16"
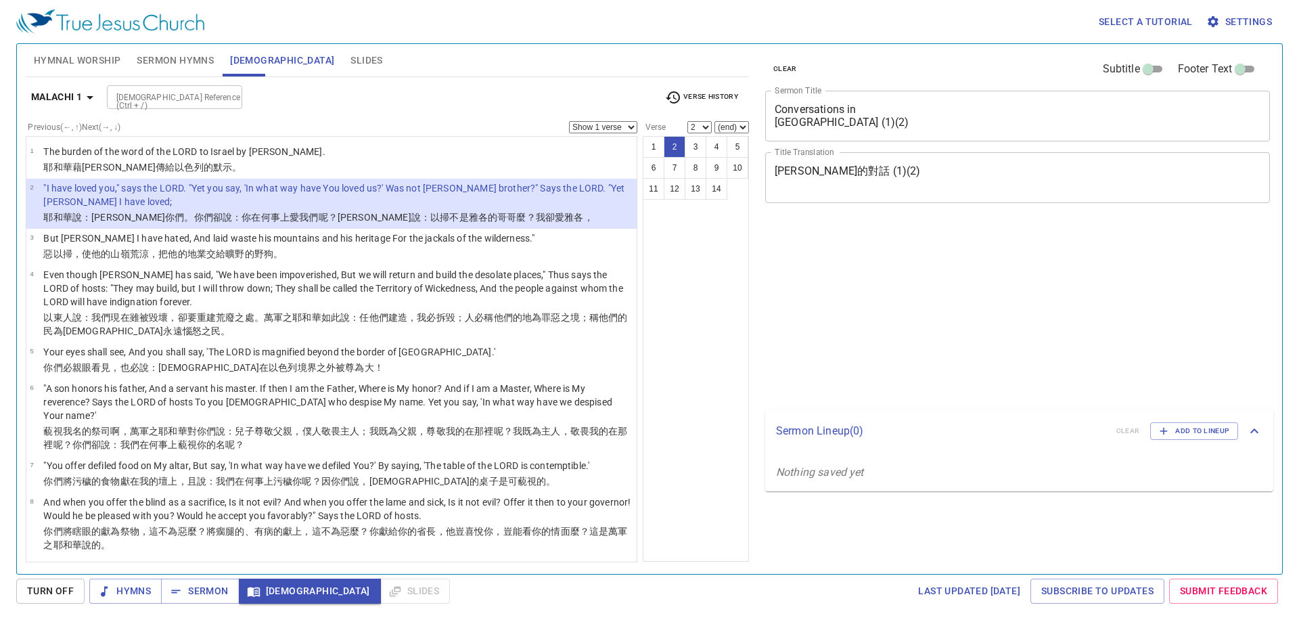
select select "2"
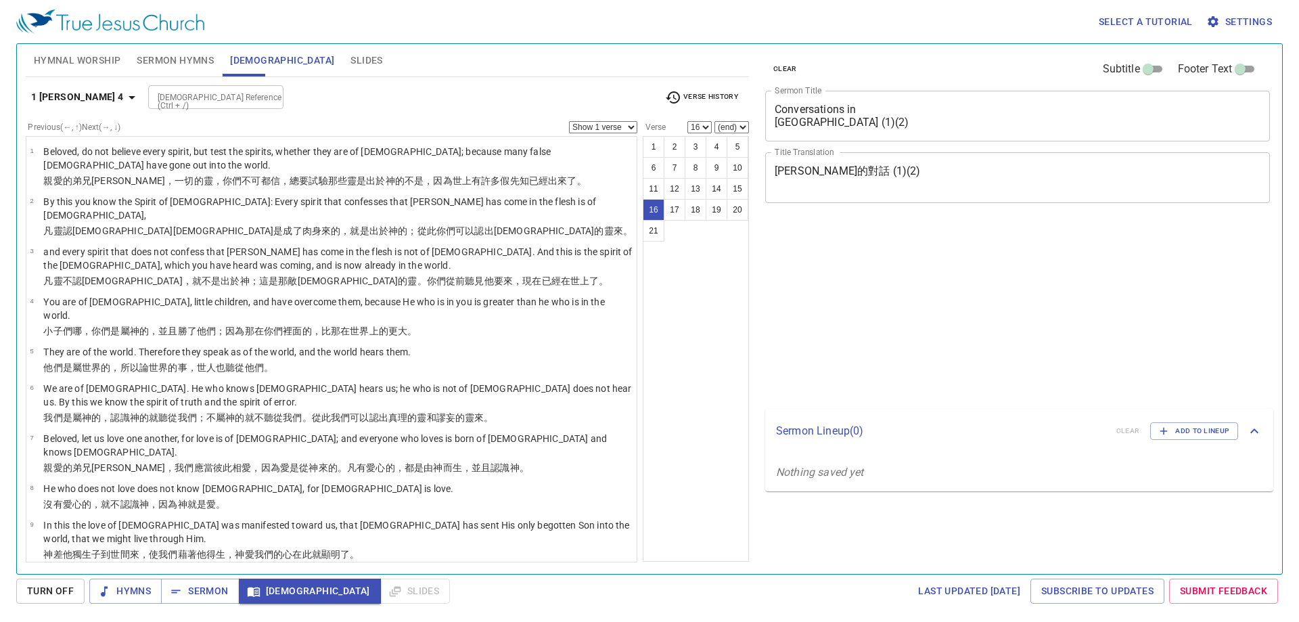
select select "16"
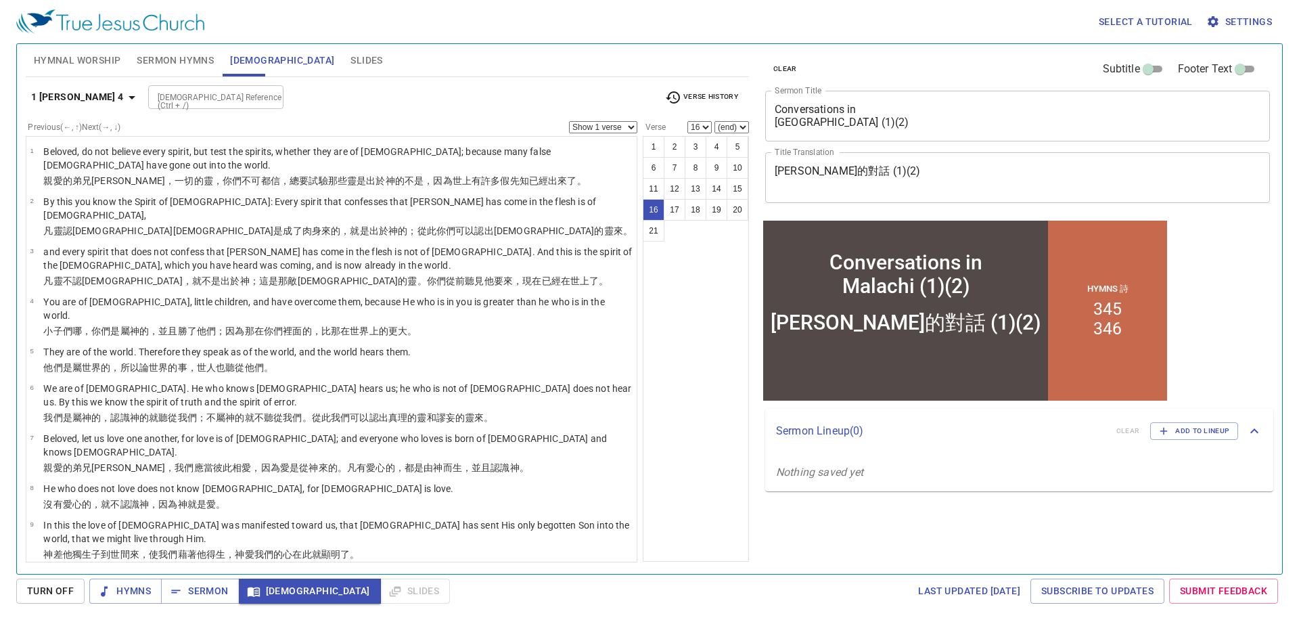
scroll to position [413, 0]
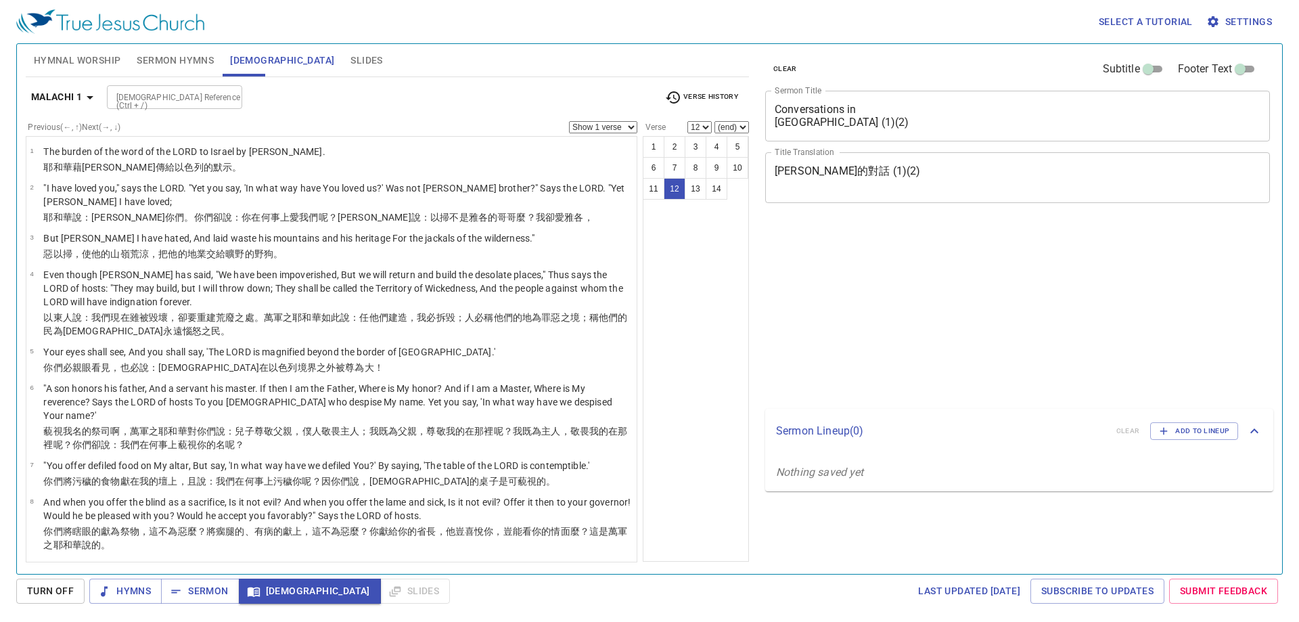
select select "12"
select select "14"
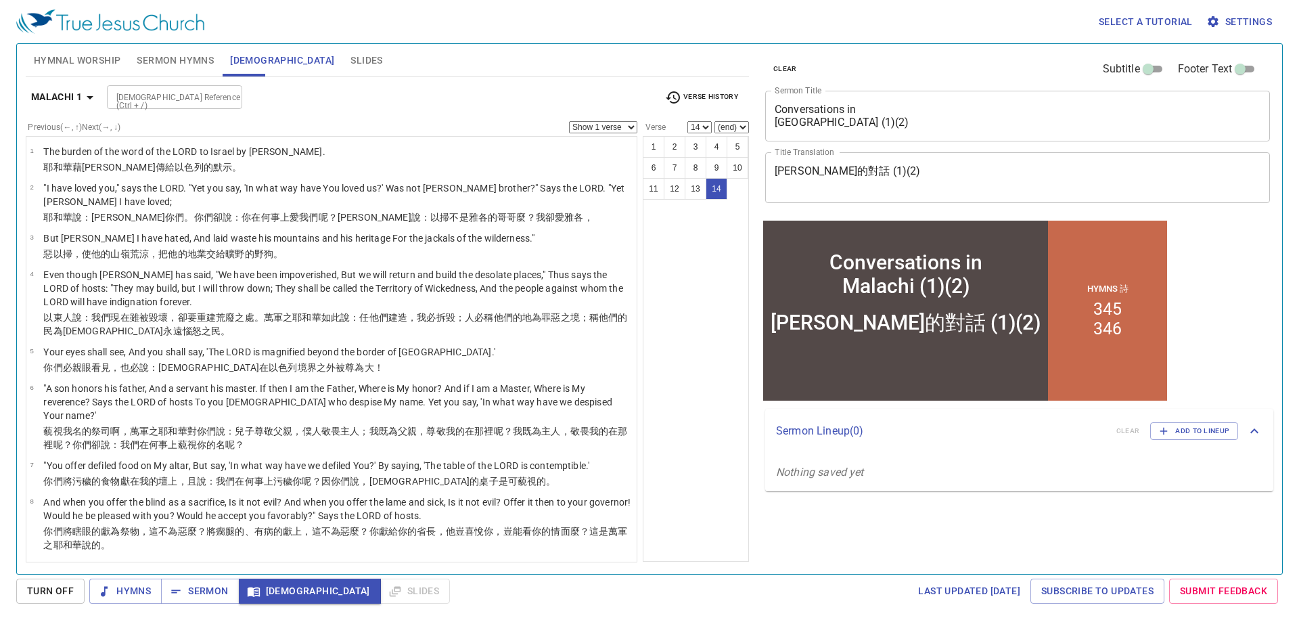
scroll to position [314, 0]
